Goal: Information Seeking & Learning: Learn about a topic

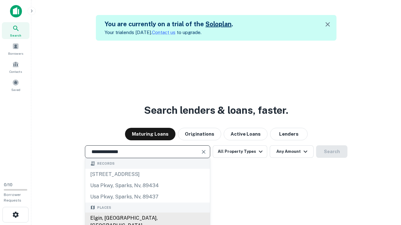
click at [147, 219] on div "Elgin, [GEOGRAPHIC_DATA], [GEOGRAPHIC_DATA]" at bounding box center [147, 222] width 125 height 19
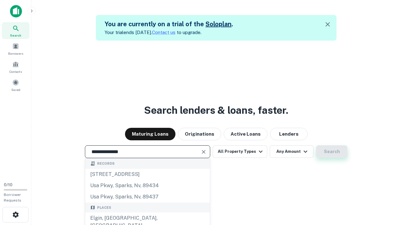
type input "**********"
click at [316, 146] on button "Search" at bounding box center [331, 152] width 31 height 13
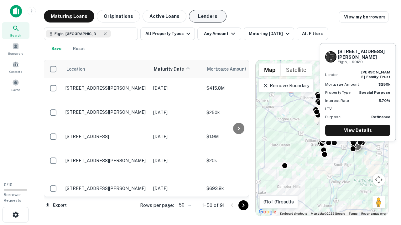
click at [208, 16] on button "Lenders" at bounding box center [208, 16] width 38 height 13
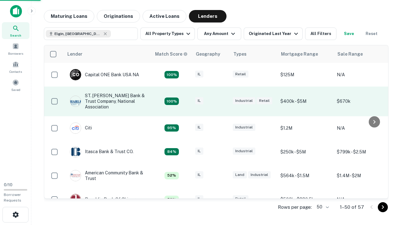
click at [222, 101] on div "IL" at bounding box center [210, 101] width 31 height 8
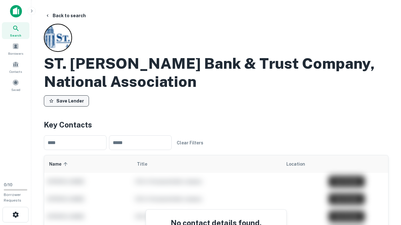
click at [66, 101] on button "Save Lender" at bounding box center [66, 100] width 45 height 11
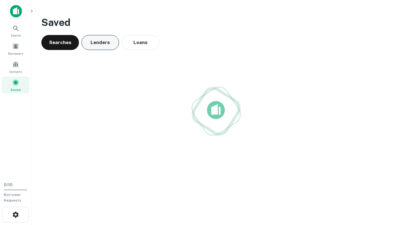
click at [100, 43] on button "Lenders" at bounding box center [100, 42] width 38 height 15
